Goal: Check status: Check status

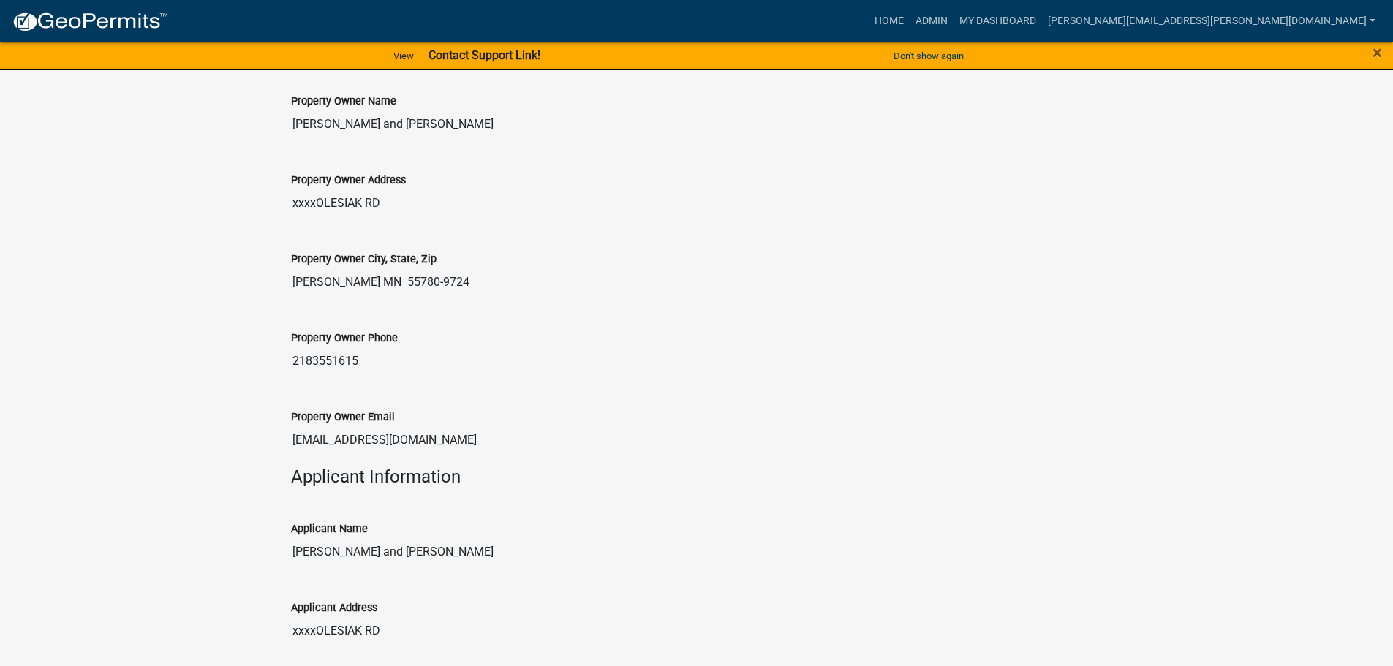
scroll to position [540, 0]
click at [954, 17] on link "Admin" at bounding box center [932, 21] width 44 height 28
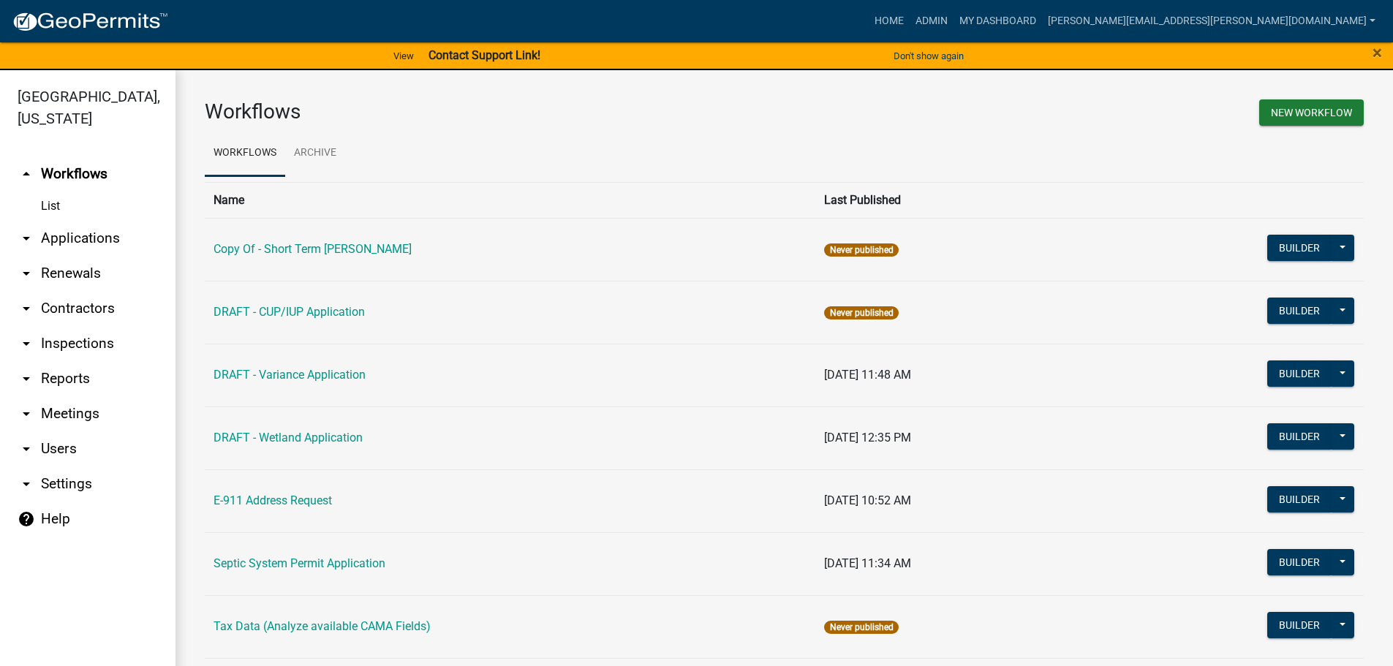
click at [80, 235] on link "arrow_drop_down Applications" at bounding box center [87, 238] width 175 height 35
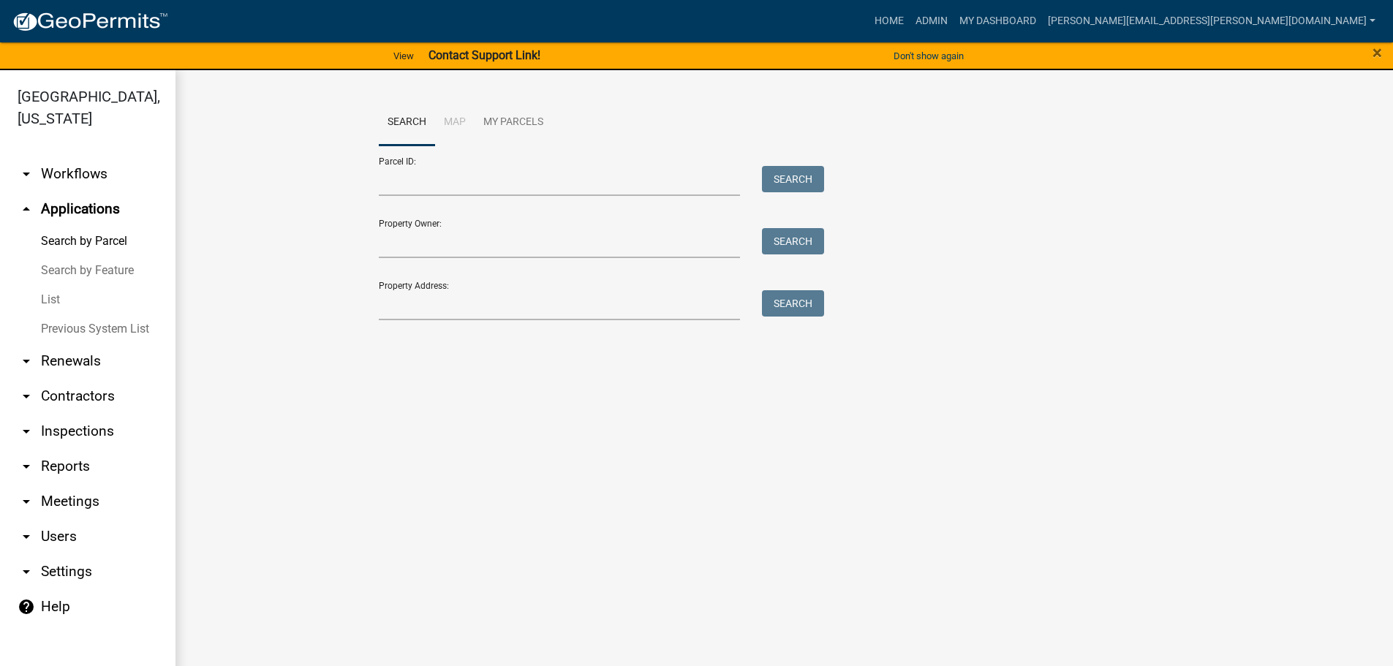
click at [54, 305] on link "List" at bounding box center [87, 299] width 175 height 29
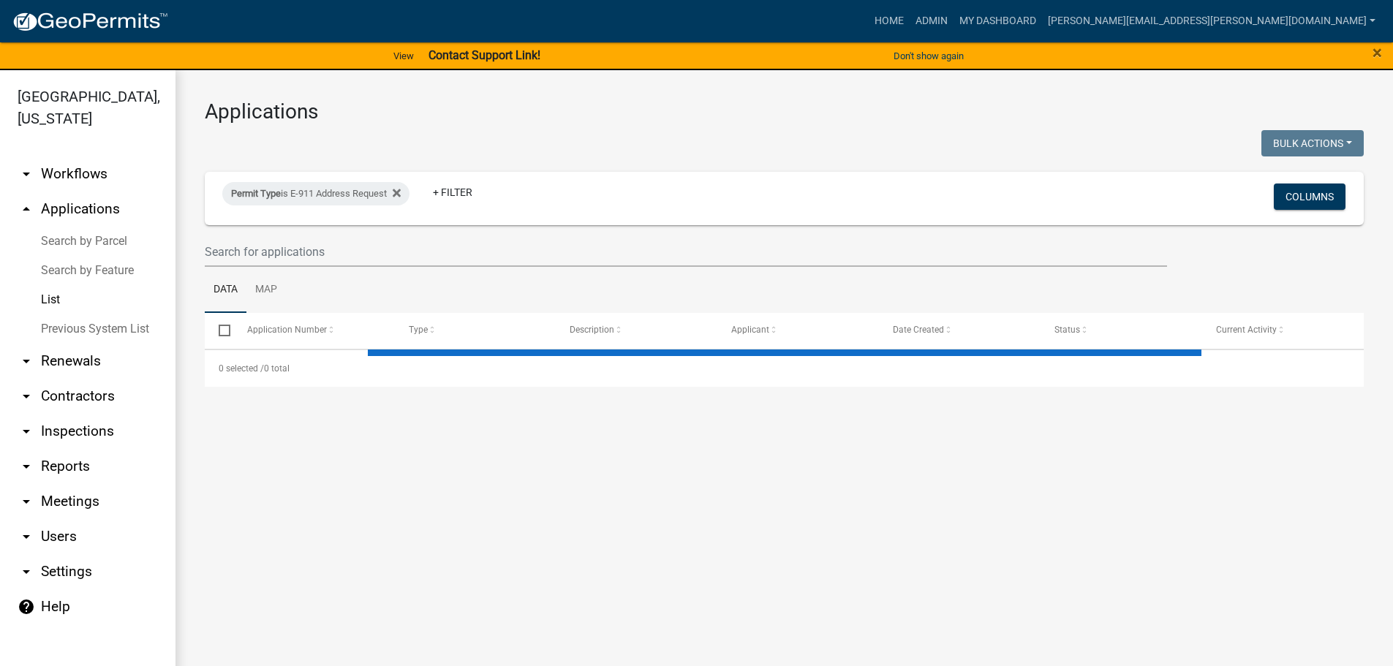
select select "3: 100"
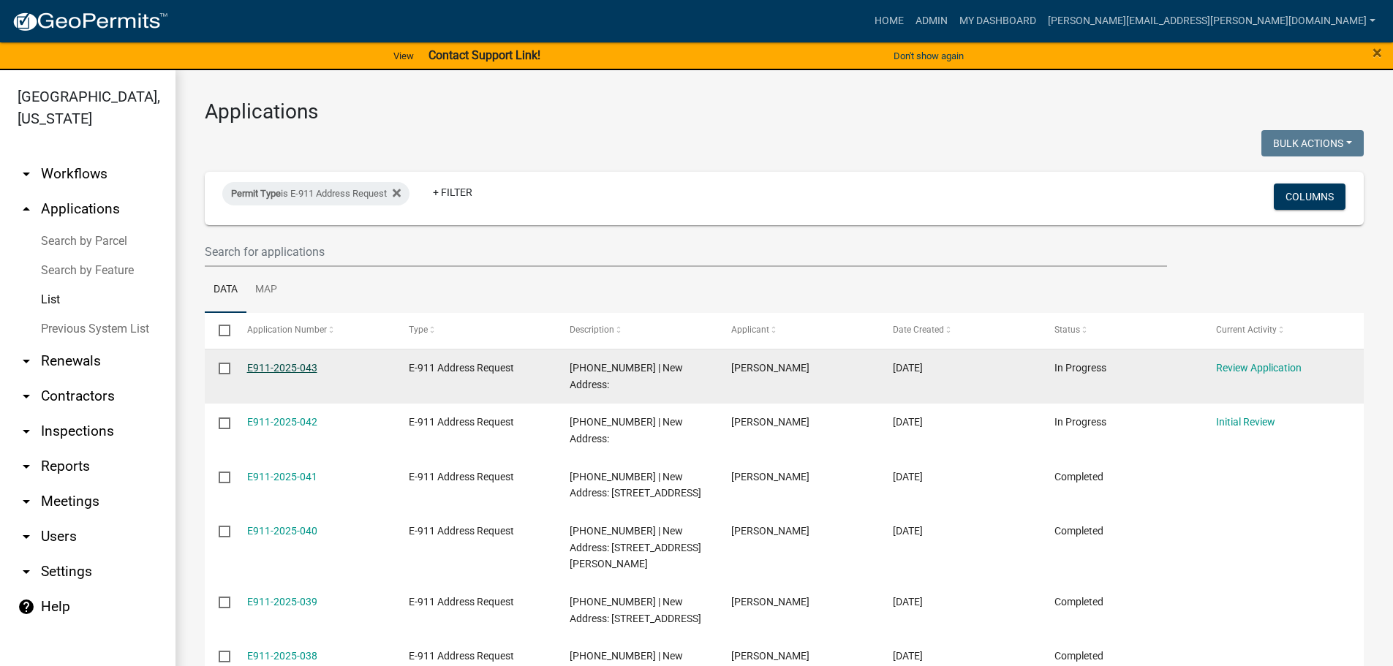
click at [306, 370] on link "E911-2025-043" at bounding box center [282, 368] width 70 height 12
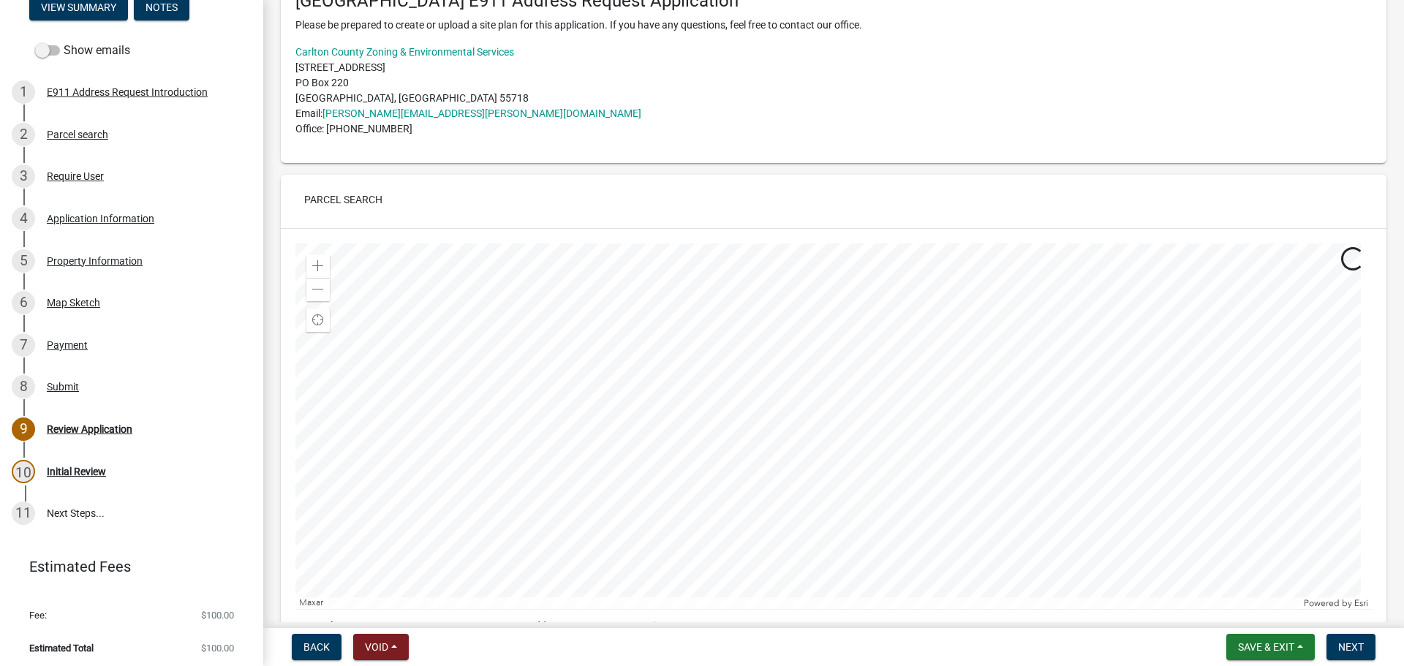
scroll to position [366, 0]
